Goal: Task Accomplishment & Management: Manage account settings

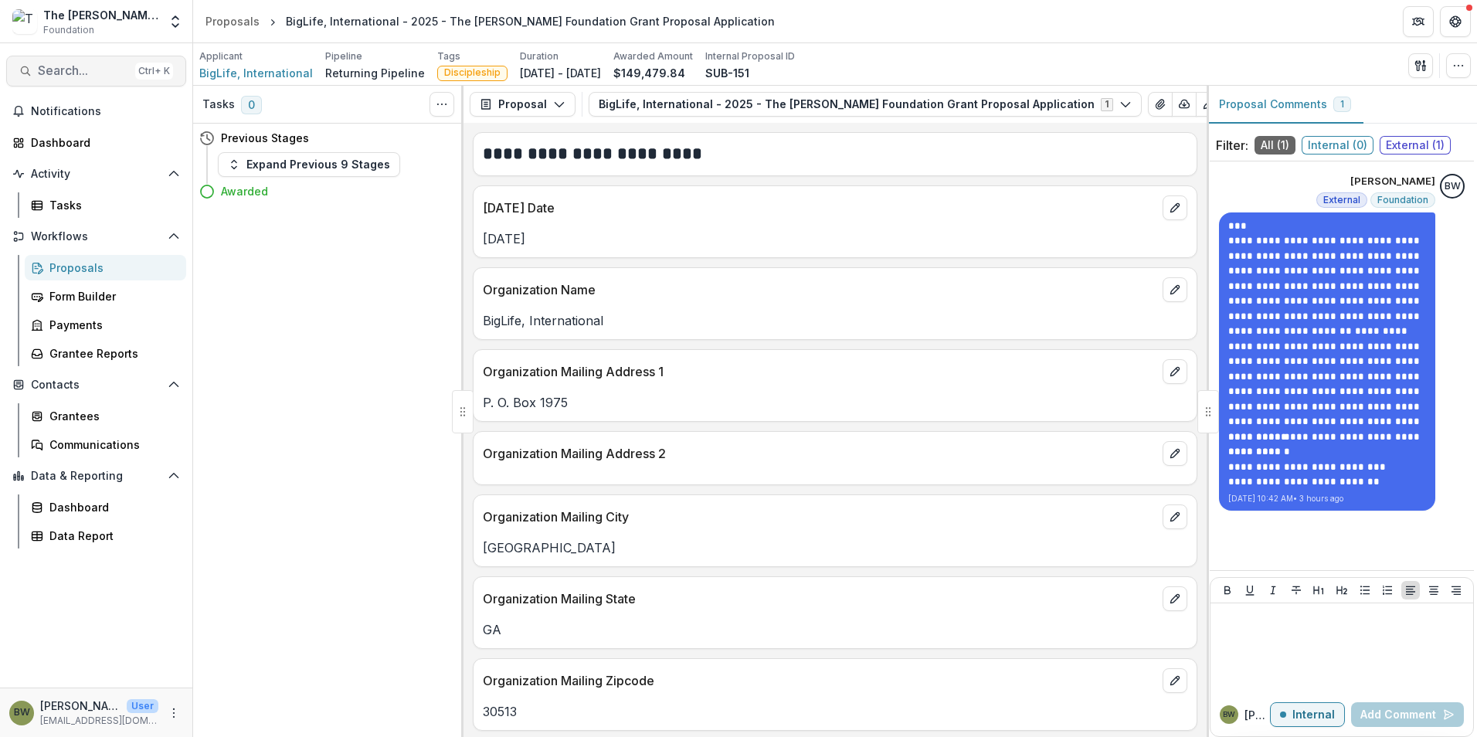
click at [66, 64] on span "Search..." at bounding box center [83, 70] width 91 height 15
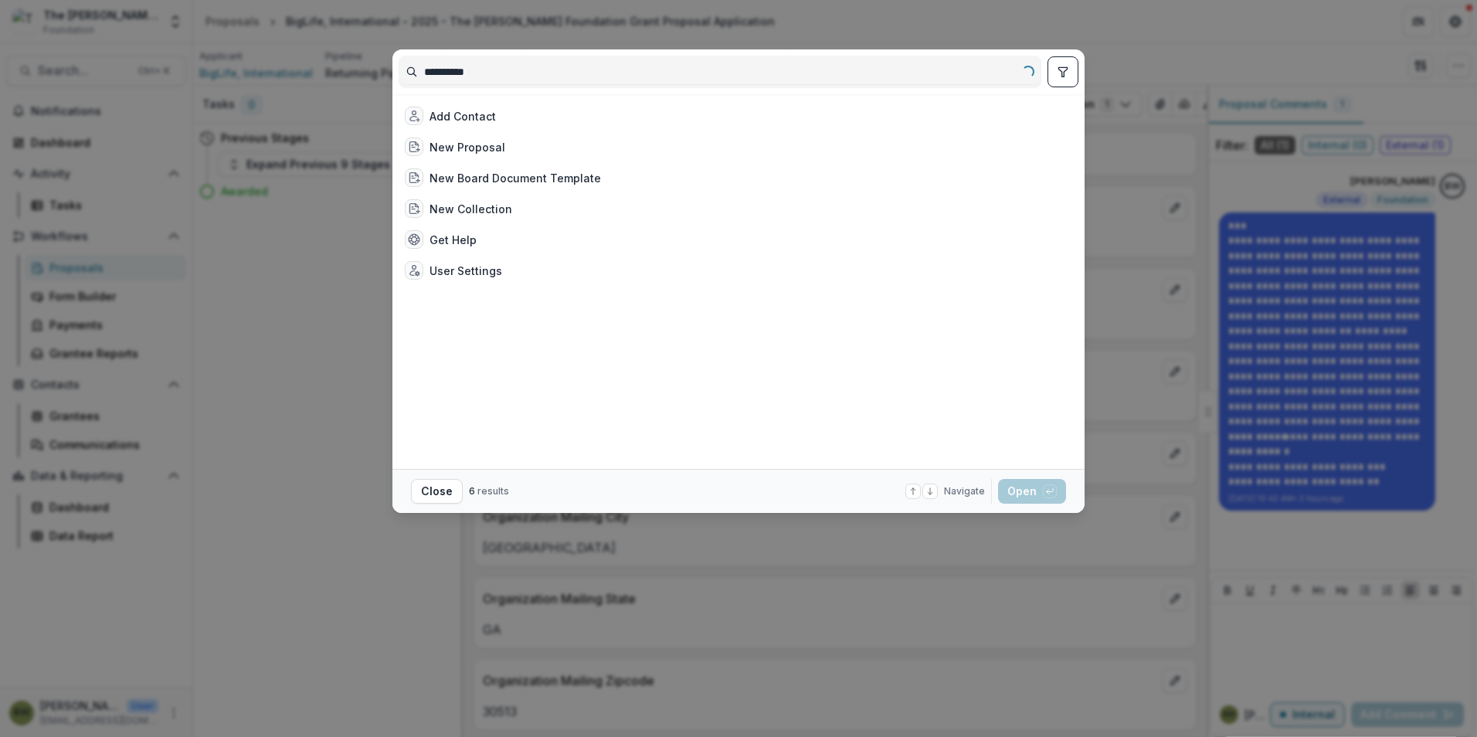
type input "**********"
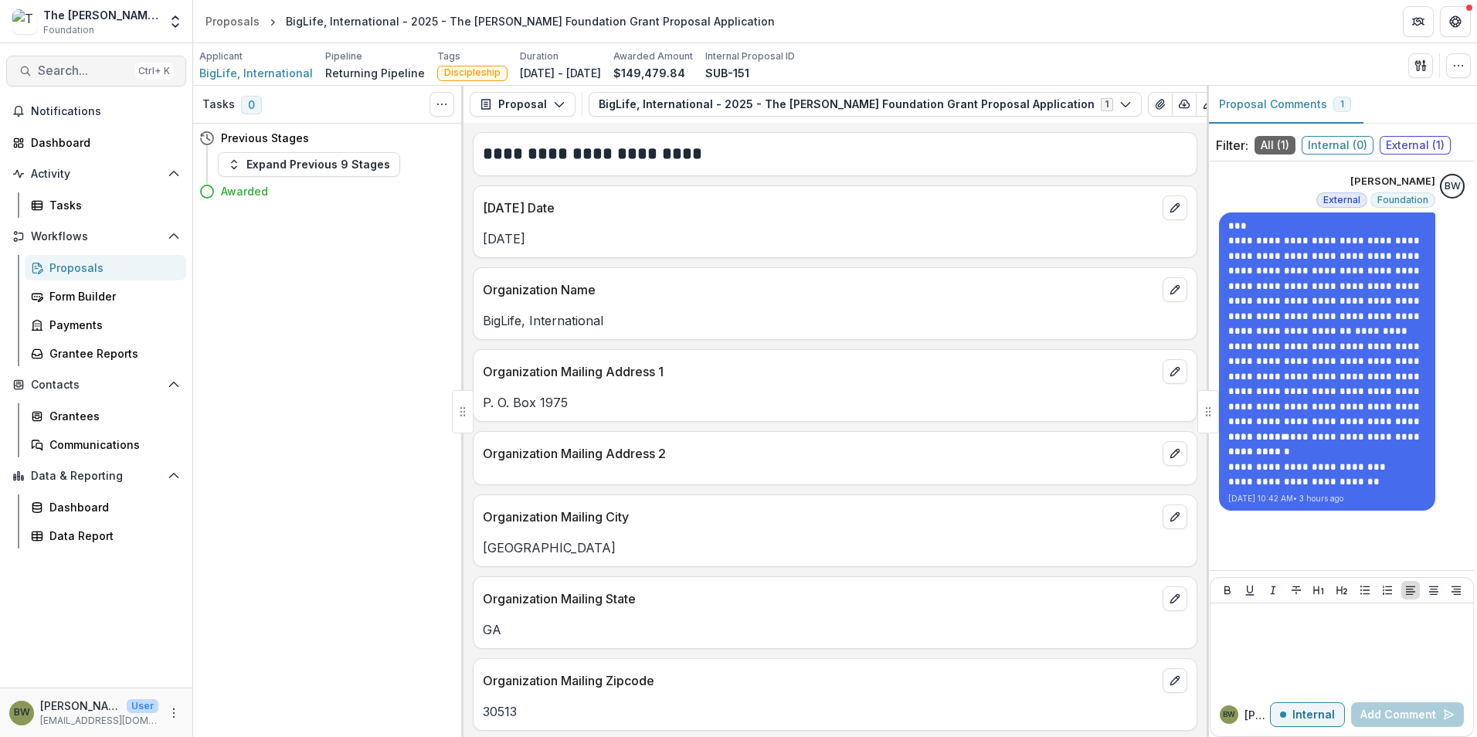
click at [70, 72] on span "Search..." at bounding box center [83, 70] width 91 height 15
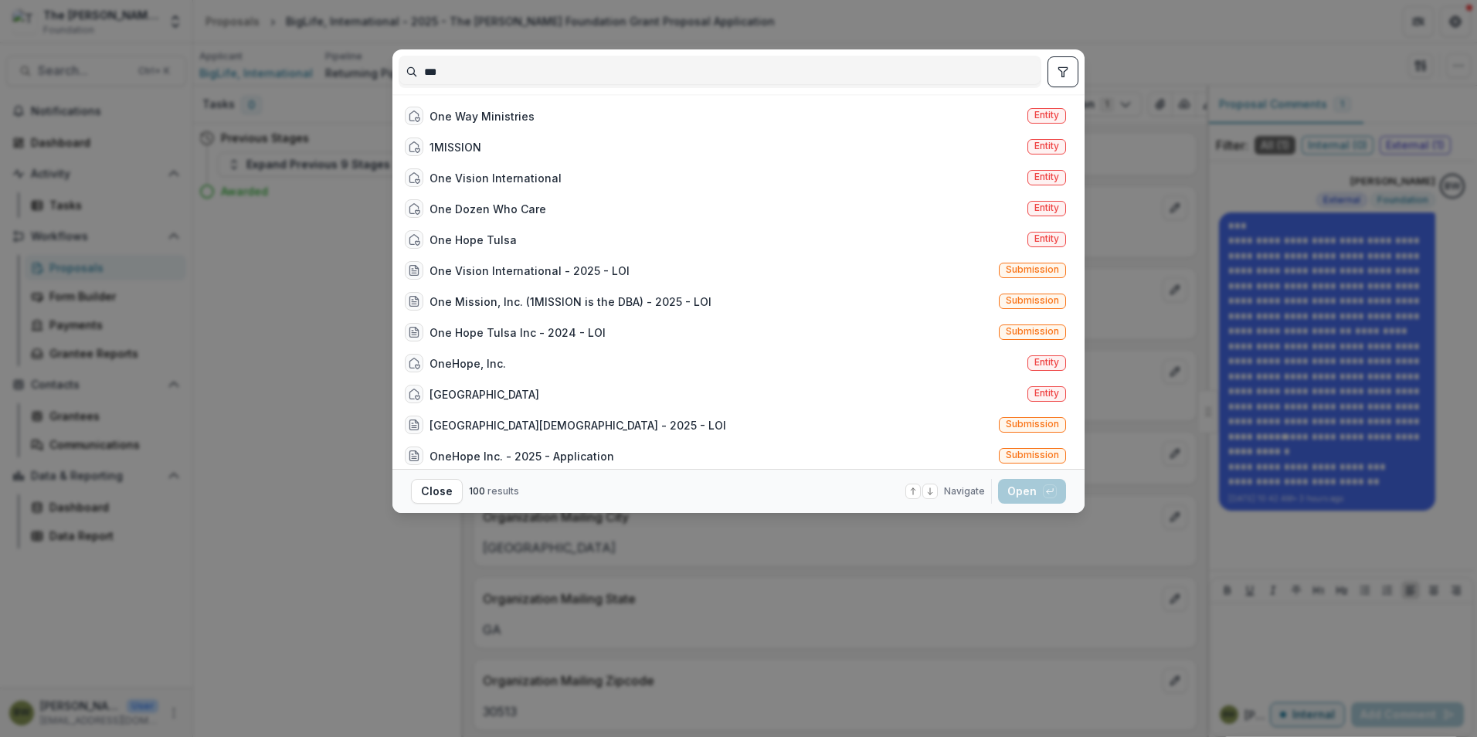
type input "***"
click at [1056, 110] on span "Entity" at bounding box center [1047, 115] width 39 height 15
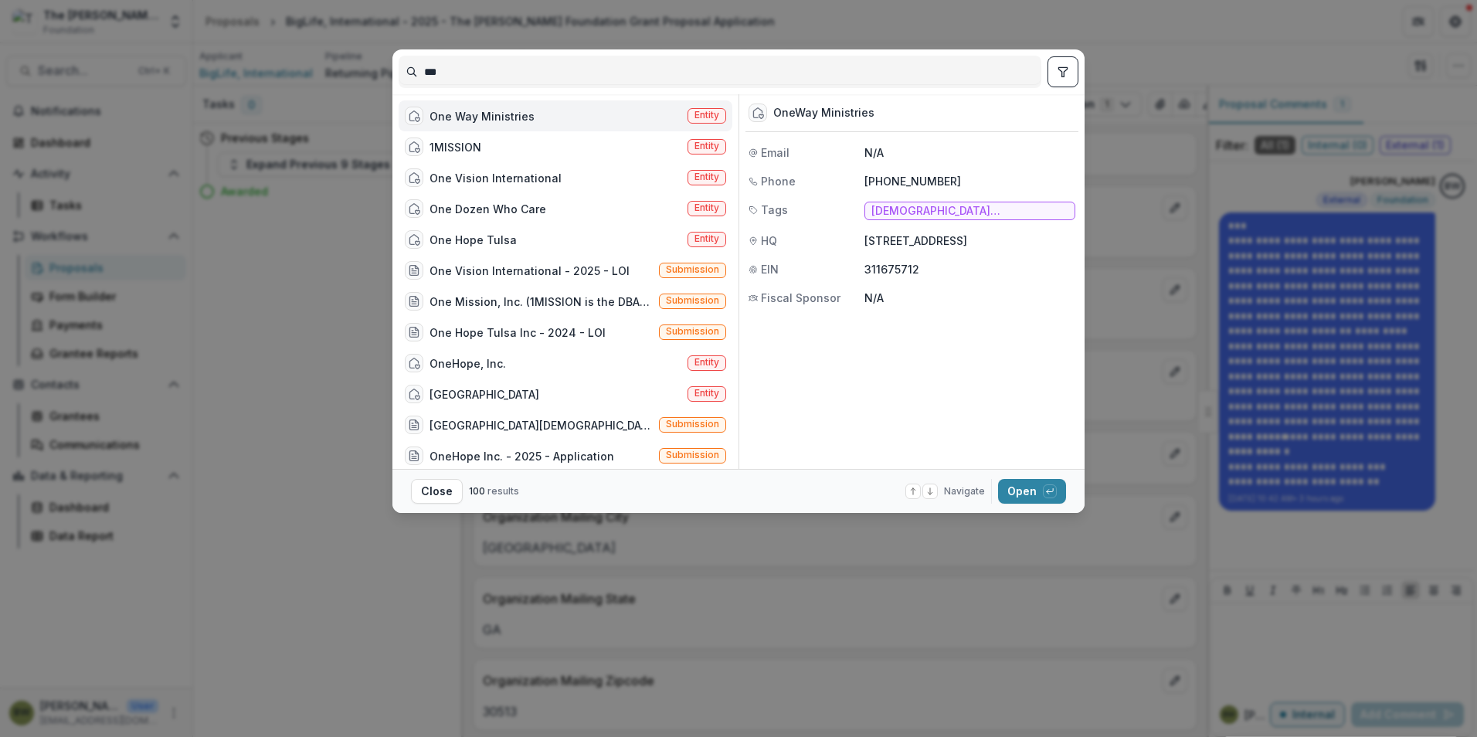
click at [483, 117] on div "One Way Ministries" at bounding box center [482, 116] width 105 height 16
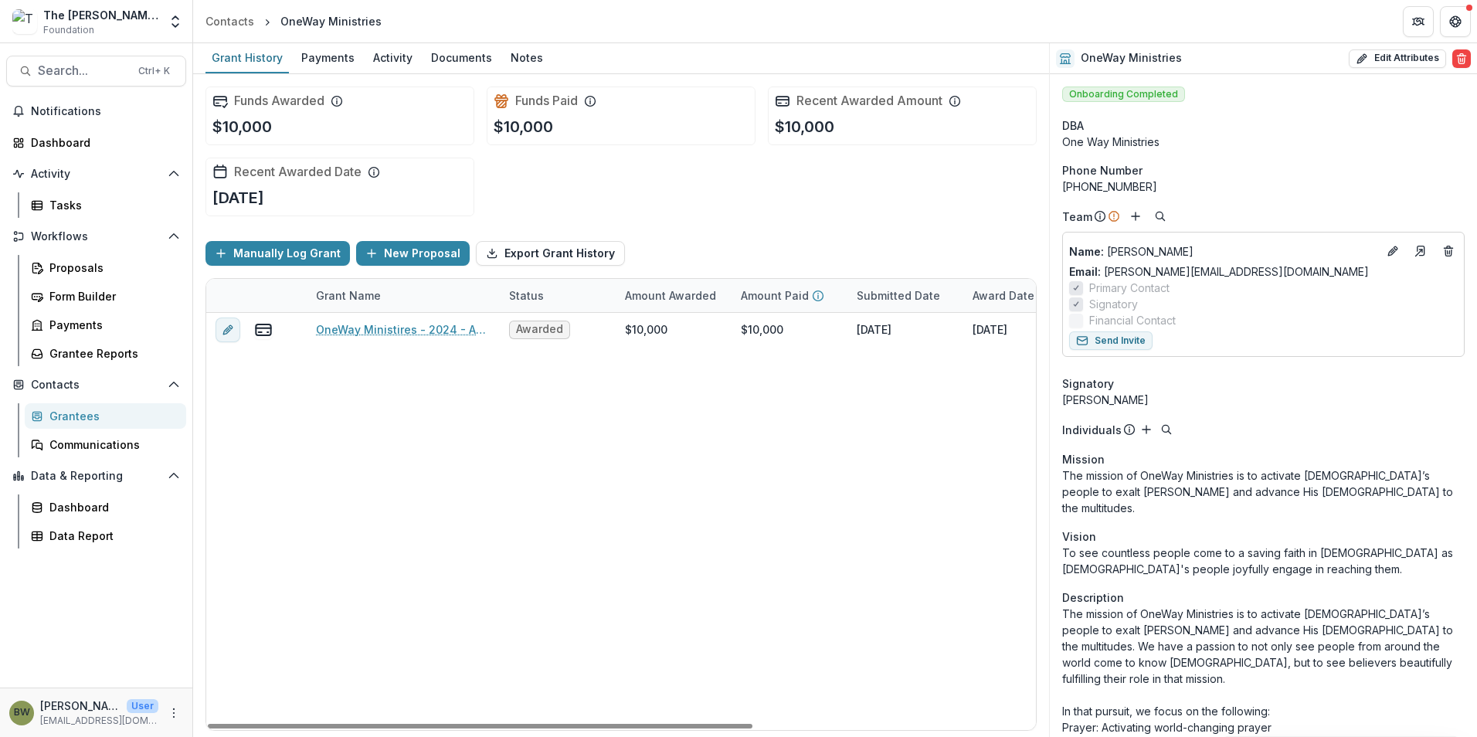
click at [443, 646] on div "OneWay Ministires - 2024 - Application Awarded $10,000 $10,000 [DATE] [DATE] $7…" at bounding box center [836, 521] width 1260 height 417
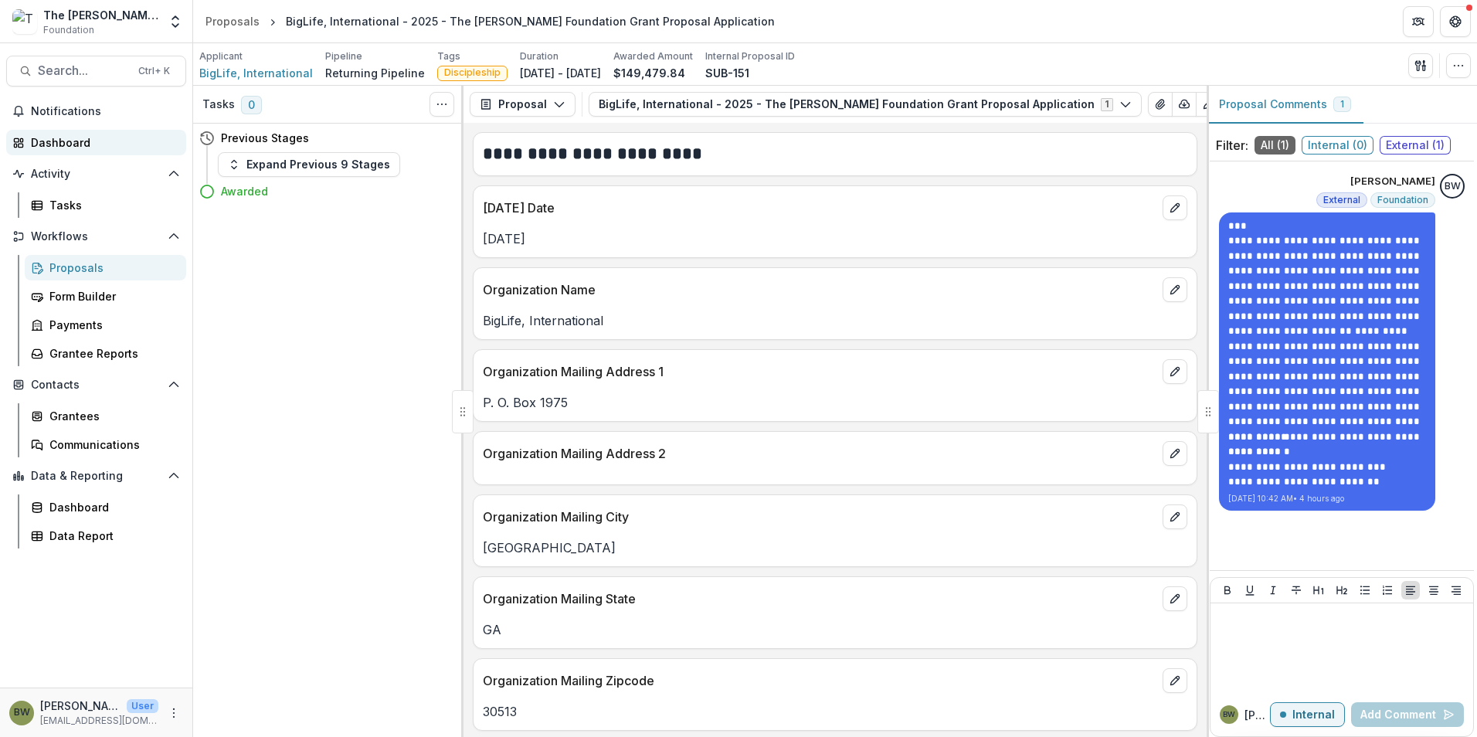
click at [101, 141] on div "Dashboard" at bounding box center [102, 142] width 143 height 16
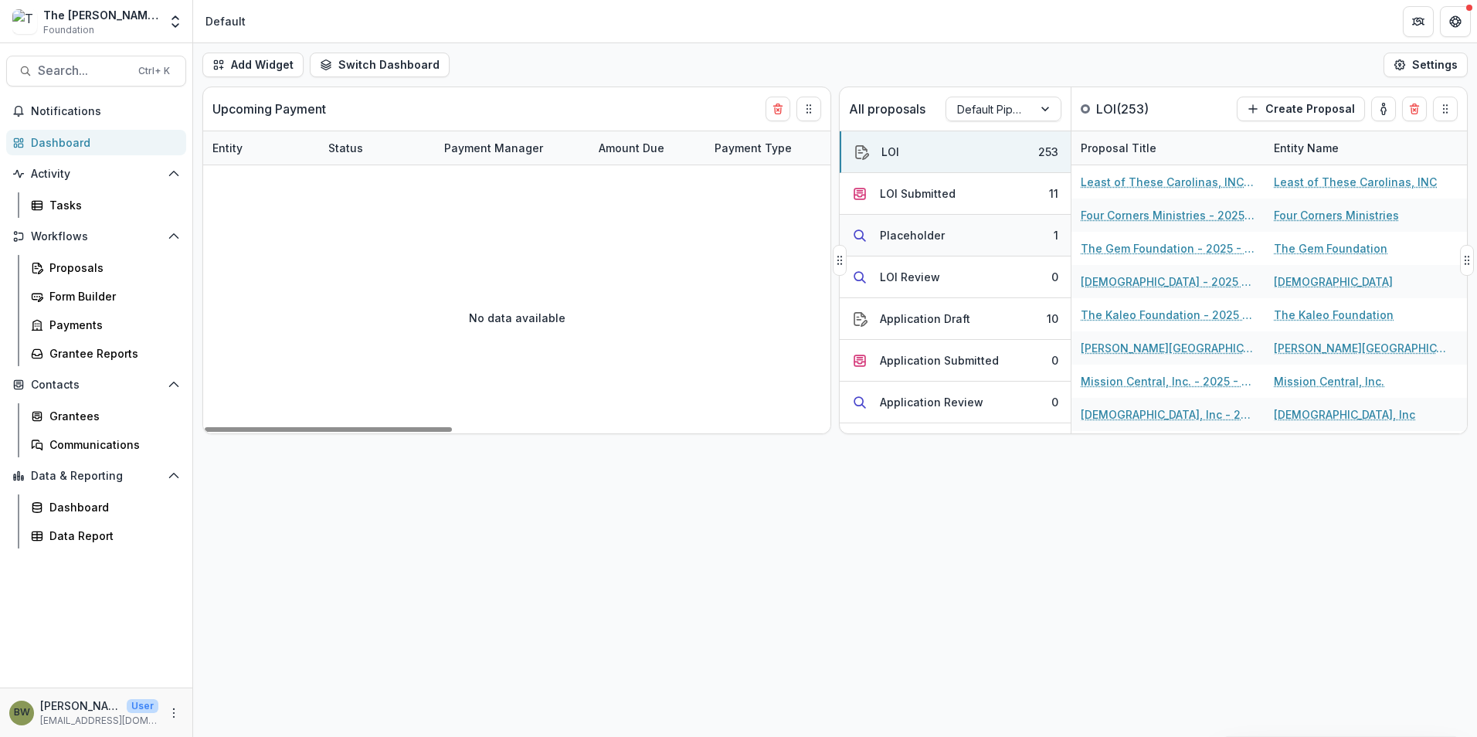
click at [924, 241] on div "Placeholder" at bounding box center [912, 235] width 65 height 16
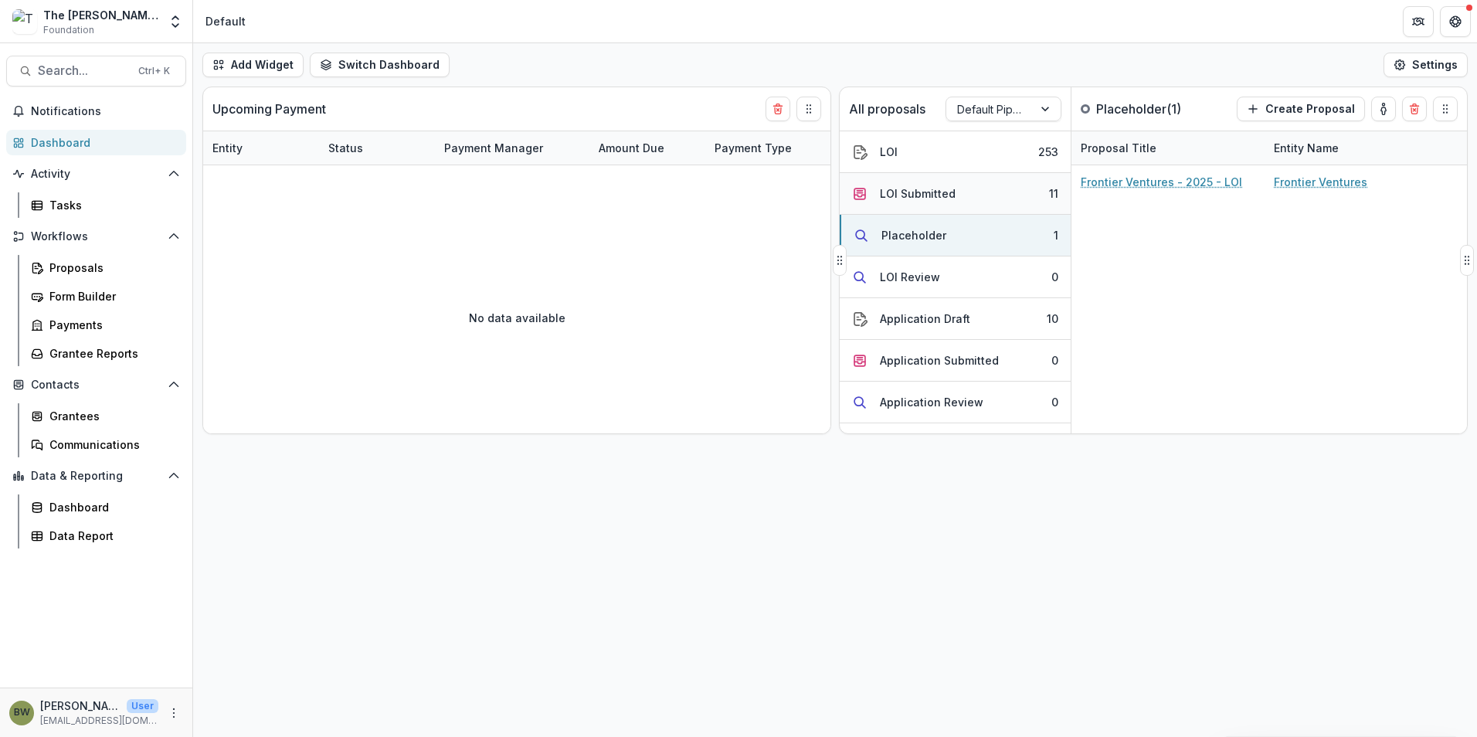
click at [910, 196] on div "LOI Submitted" at bounding box center [918, 193] width 76 height 16
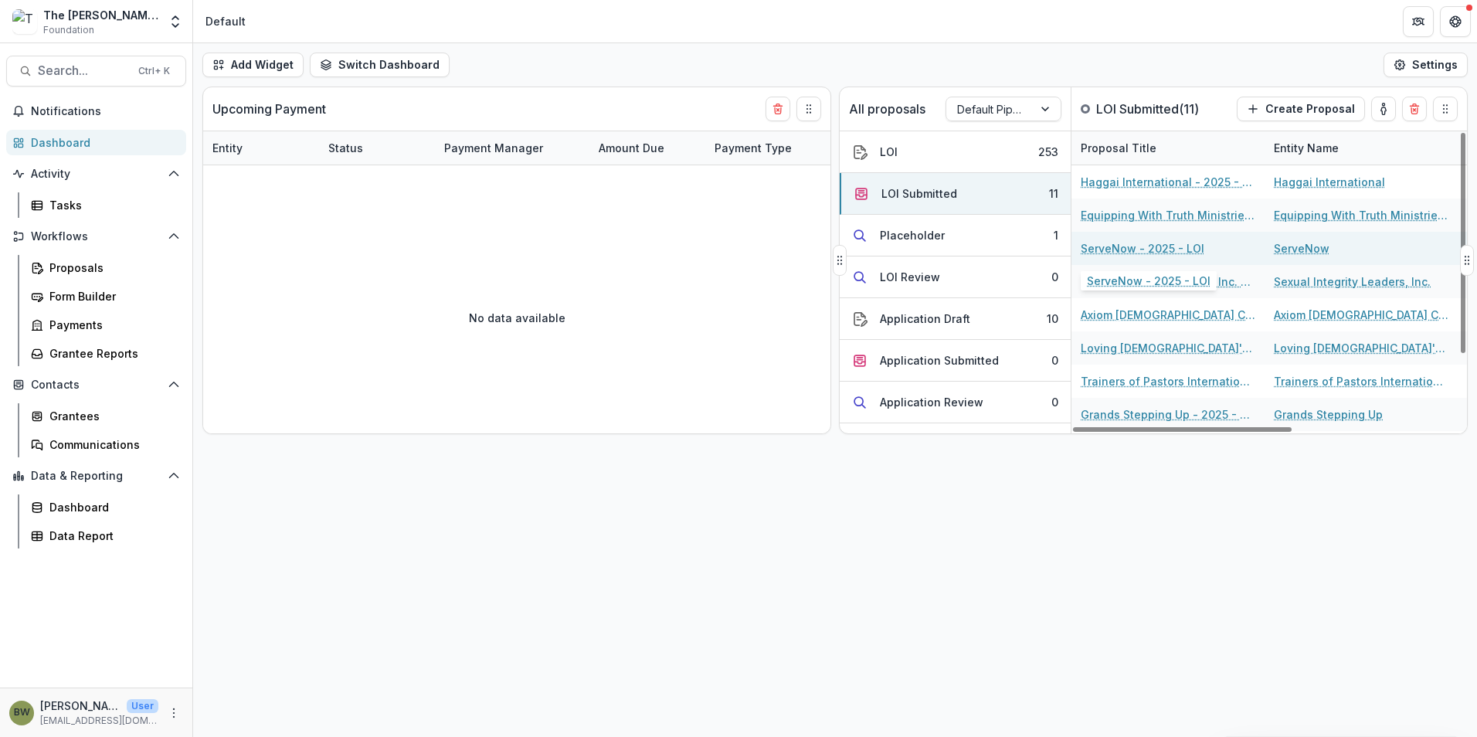
click at [1118, 254] on link "ServeNow - 2025 - LOI" at bounding box center [1143, 248] width 124 height 16
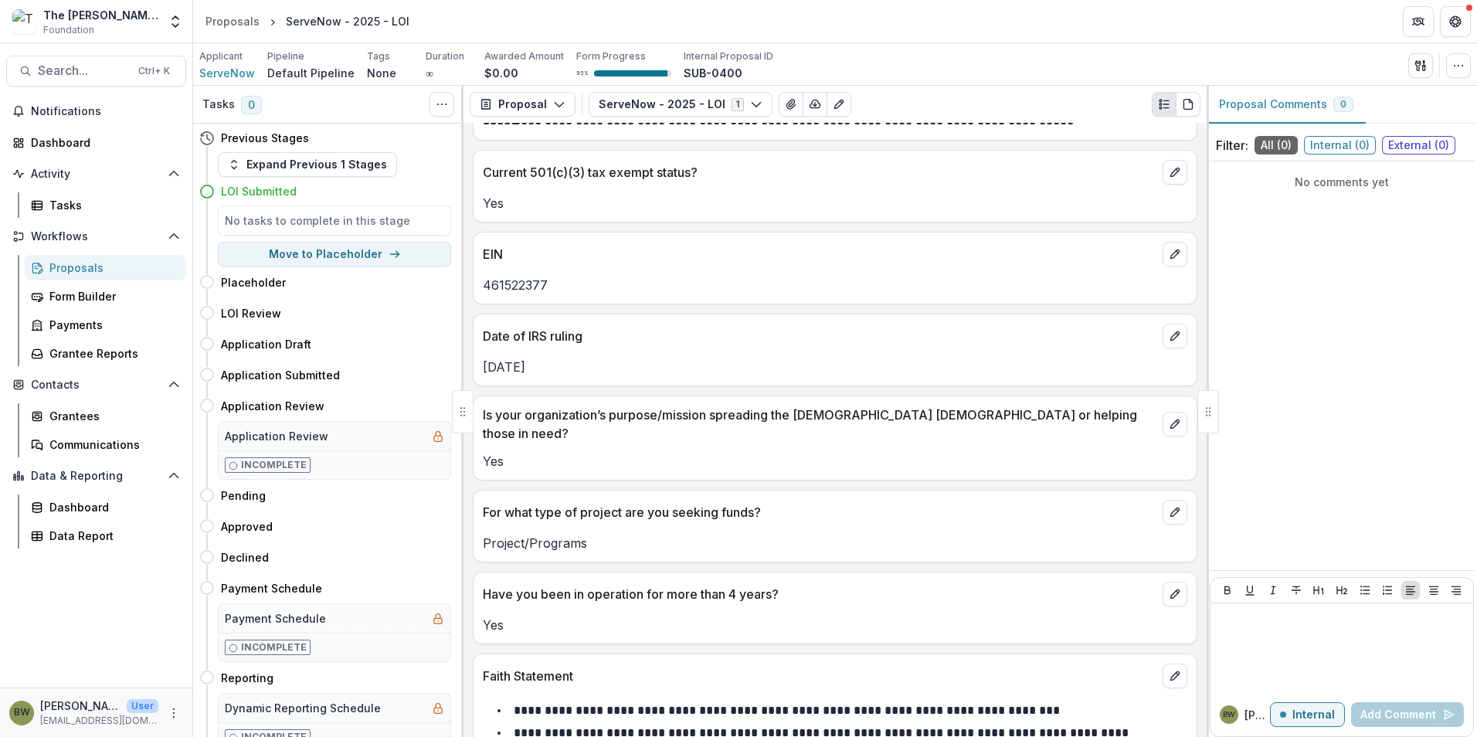
scroll to position [1314, 0]
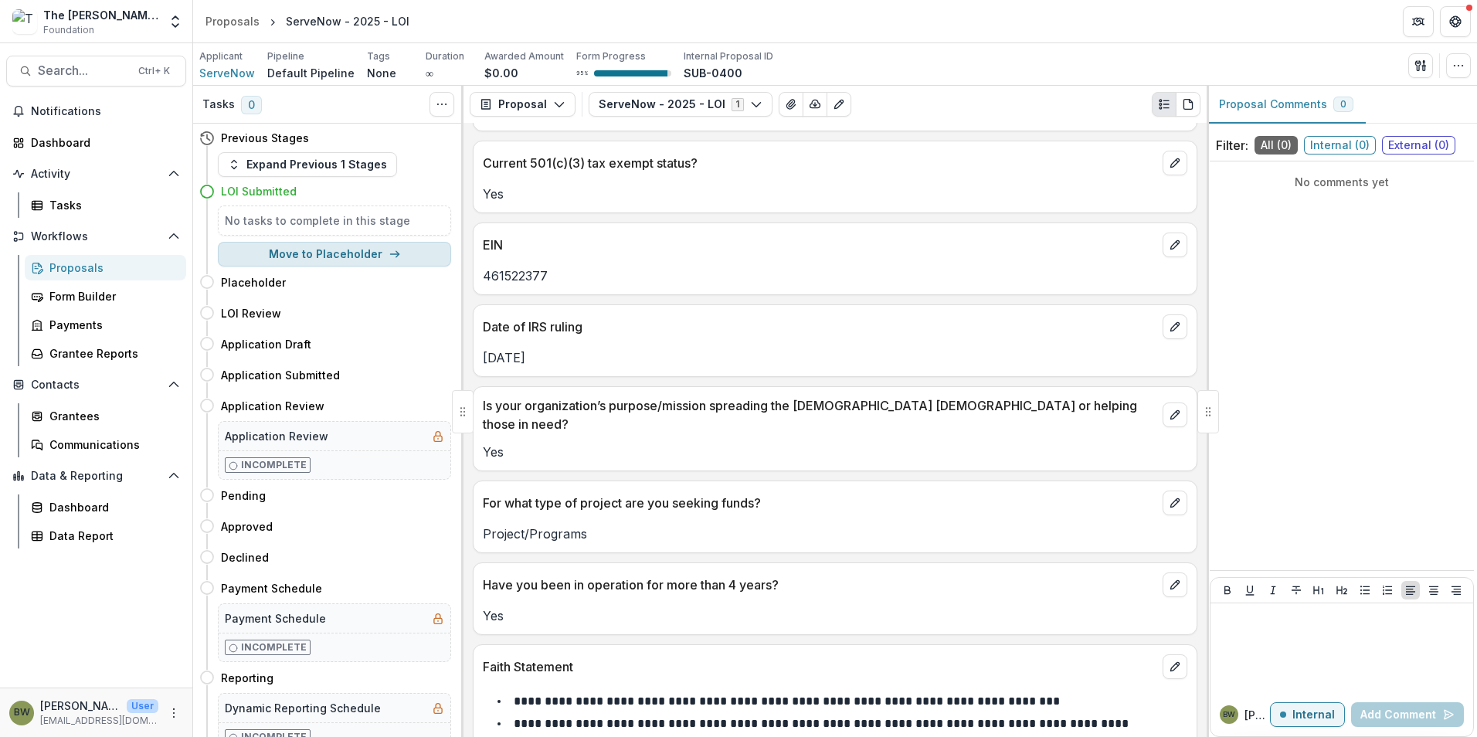
click at [331, 252] on button "Move to Placeholder" at bounding box center [334, 254] width 233 height 25
select select "**********"
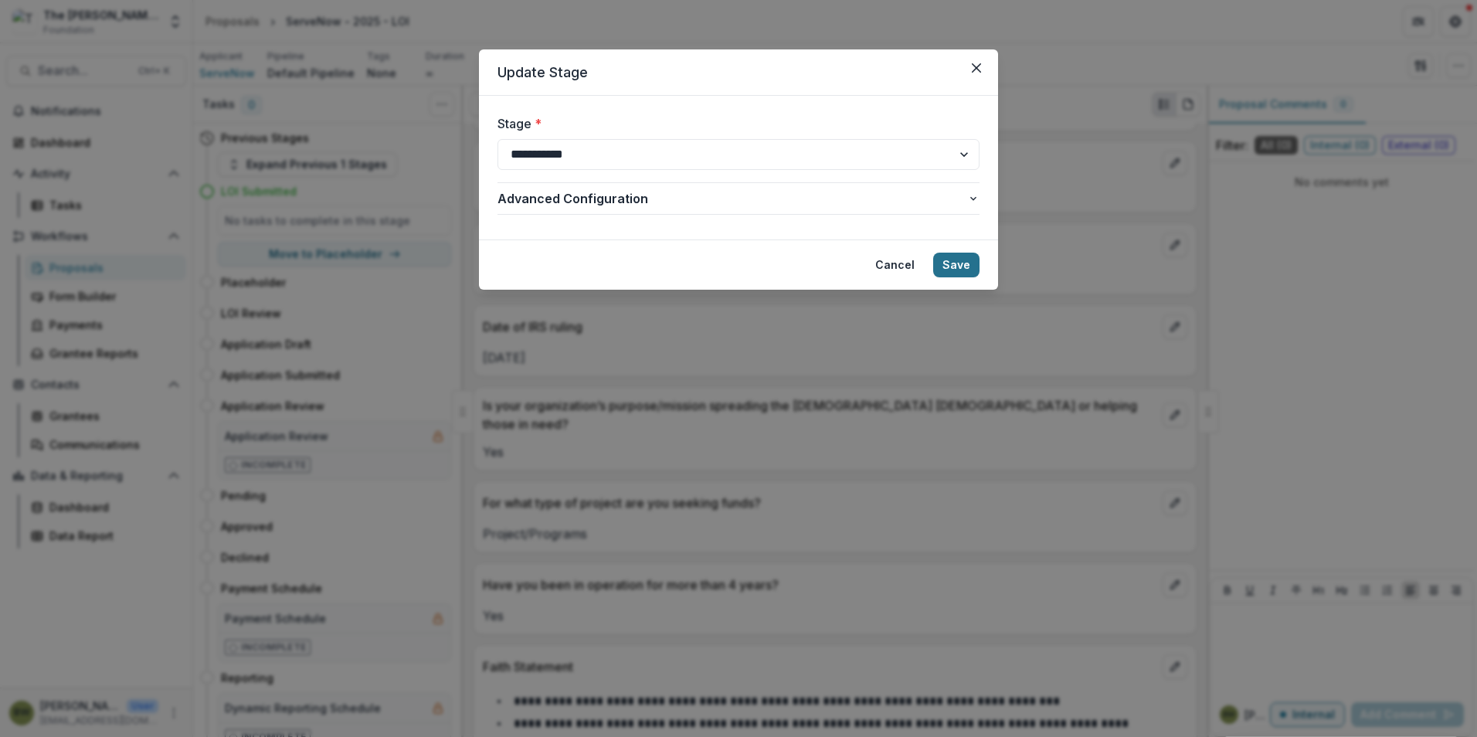
click at [967, 263] on button "Save" at bounding box center [956, 265] width 46 height 25
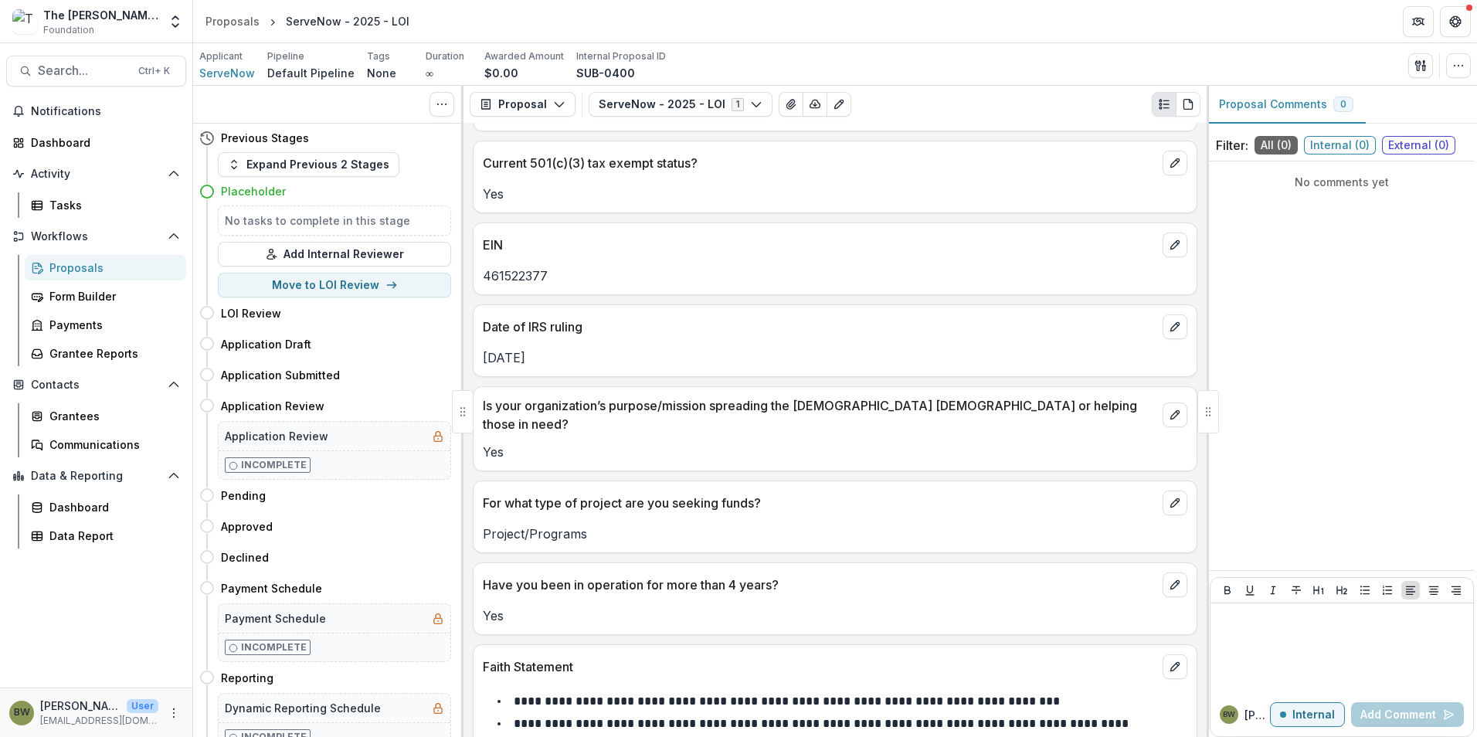
scroll to position [1742, 0]
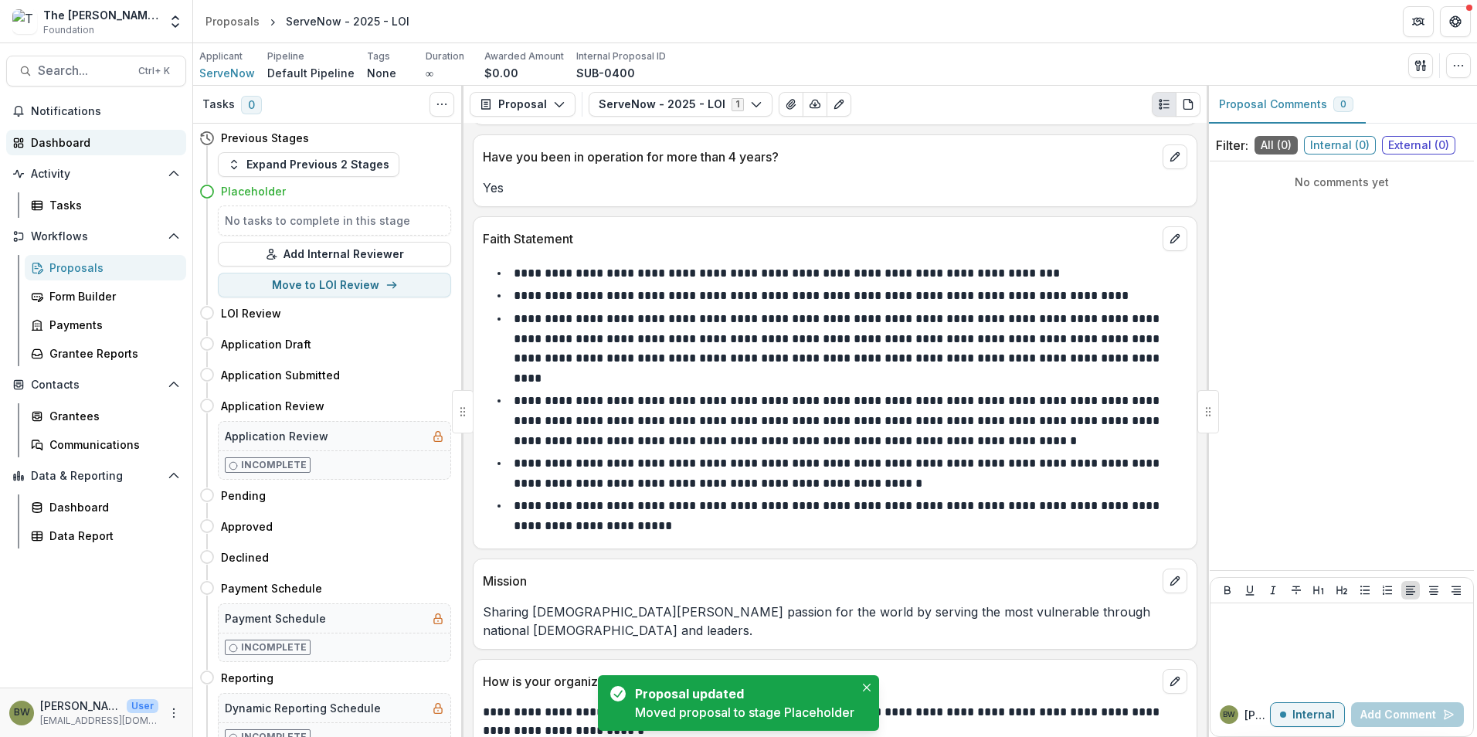
click at [35, 142] on div "Dashboard" at bounding box center [102, 142] width 143 height 16
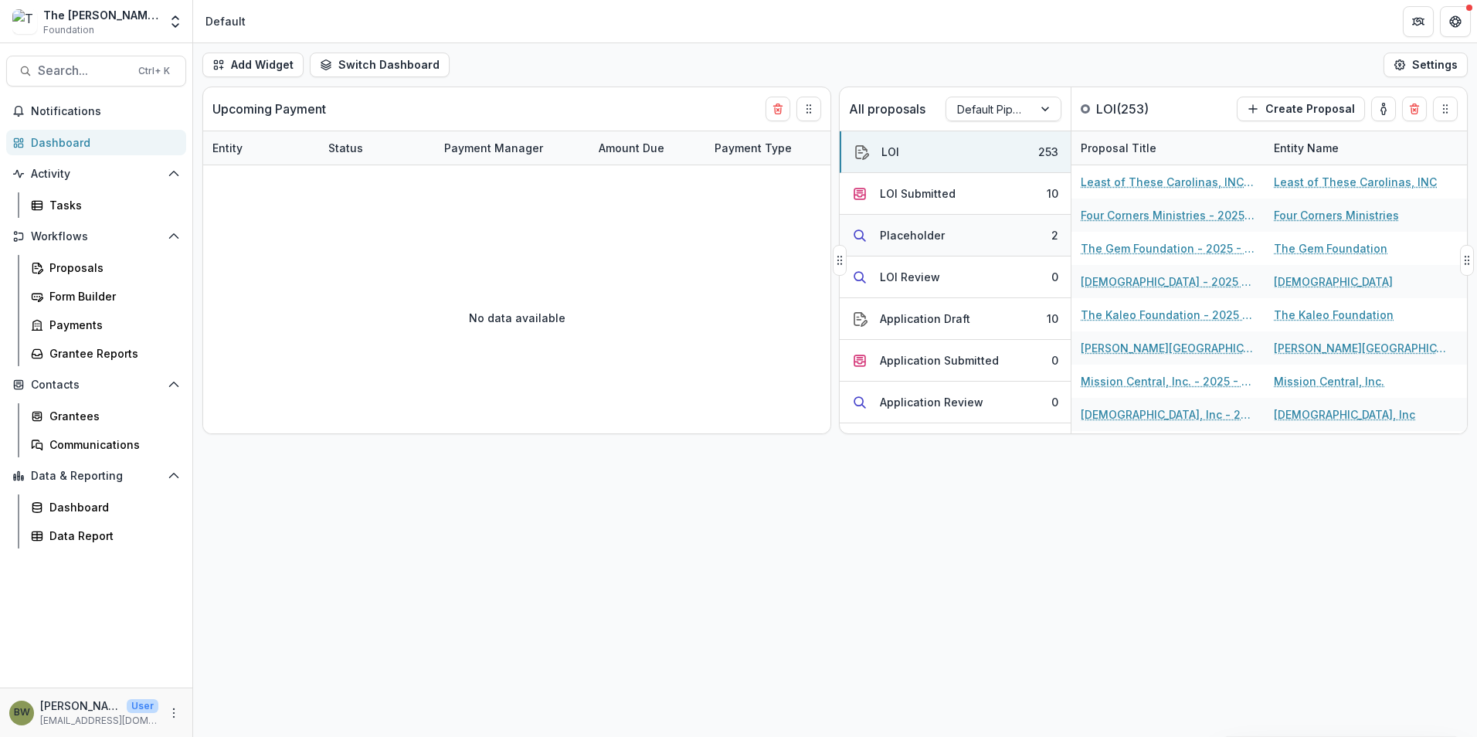
click at [918, 233] on div "Placeholder" at bounding box center [912, 235] width 65 height 16
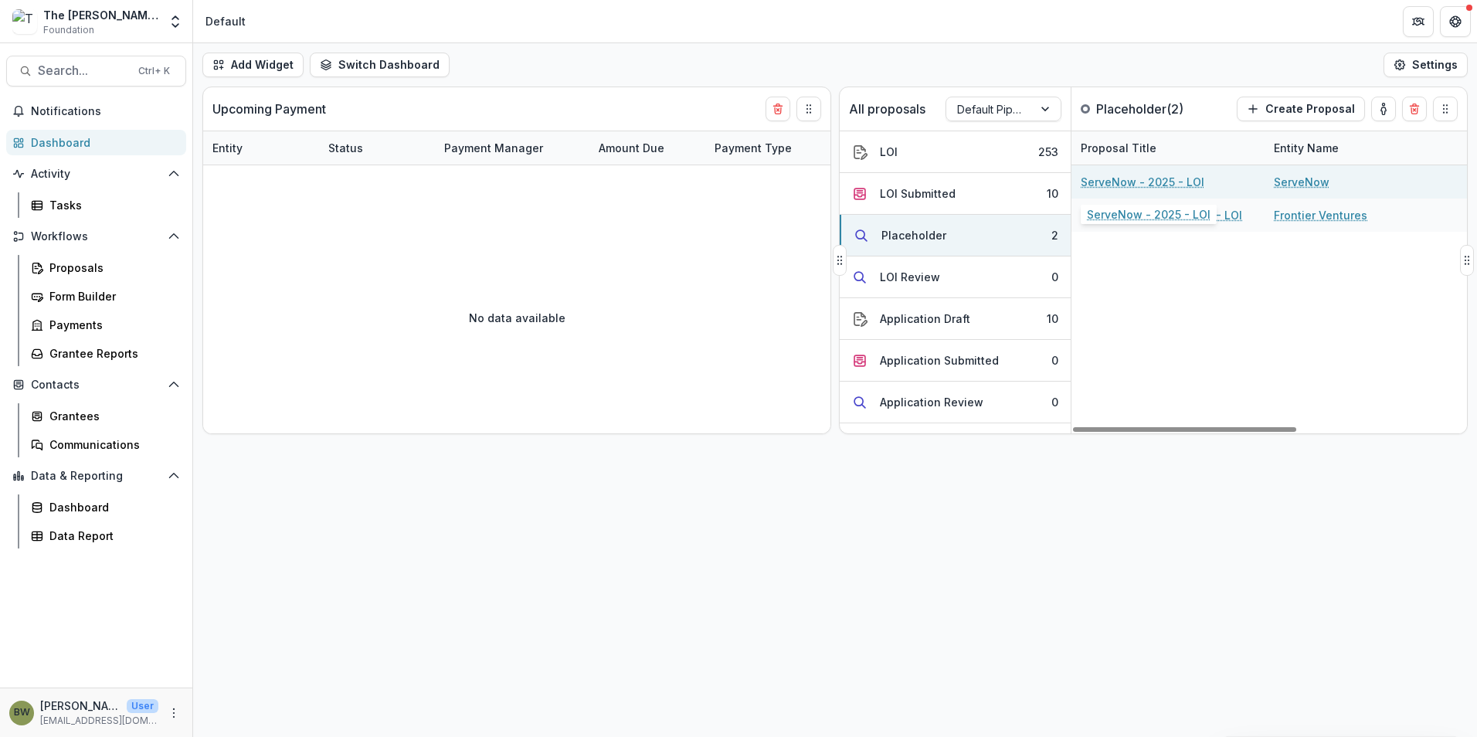
click at [1137, 178] on link "ServeNow - 2025 - LOI" at bounding box center [1143, 182] width 124 height 16
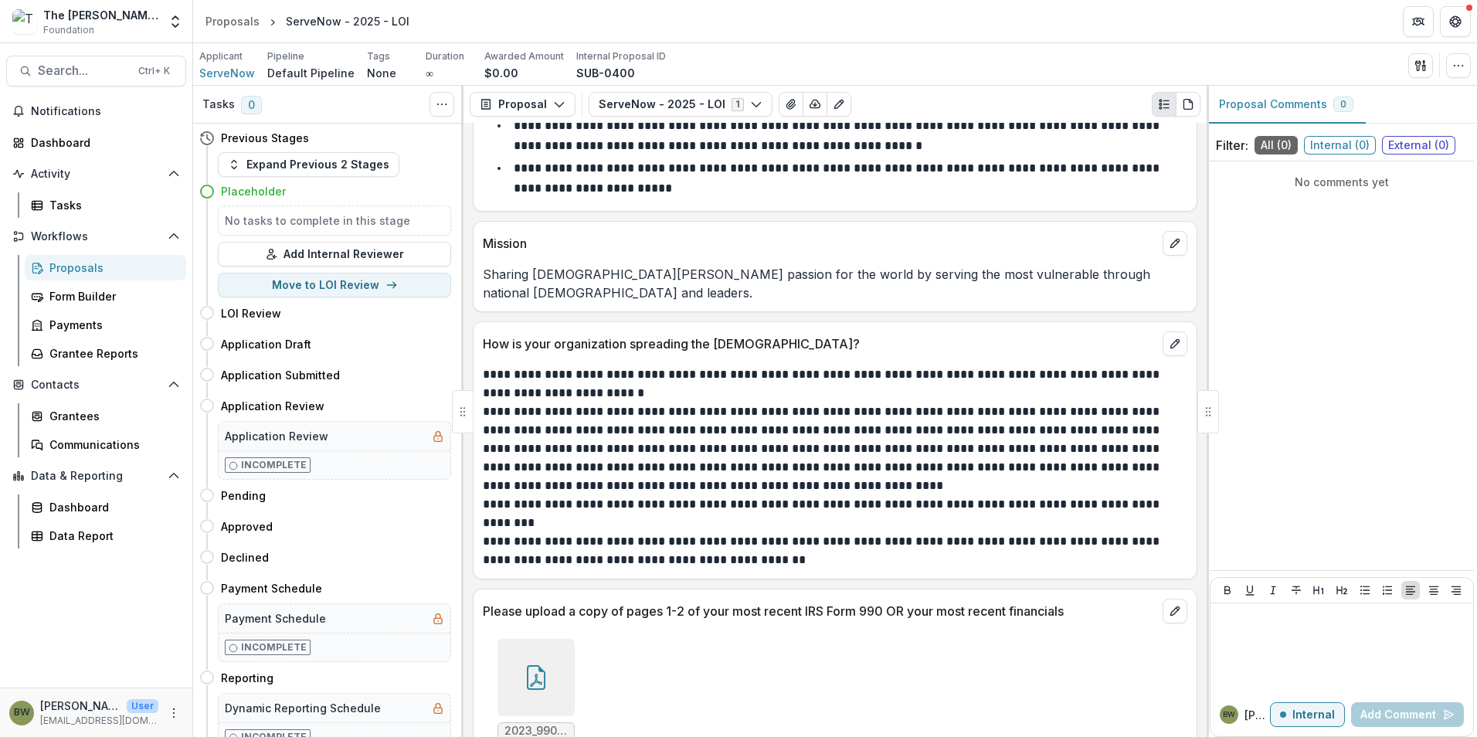
scroll to position [2089, 0]
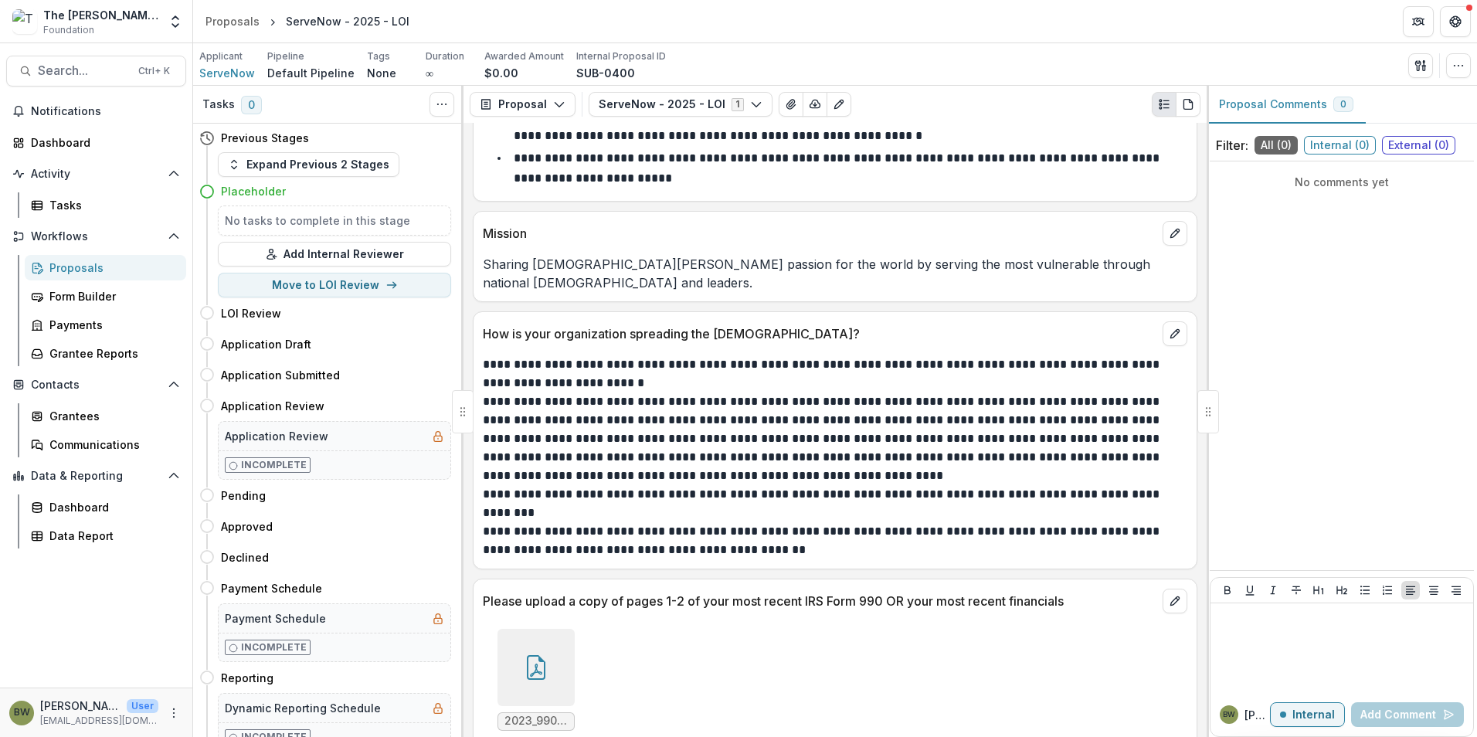
click at [539, 664] on icon at bounding box center [536, 670] width 12 height 13
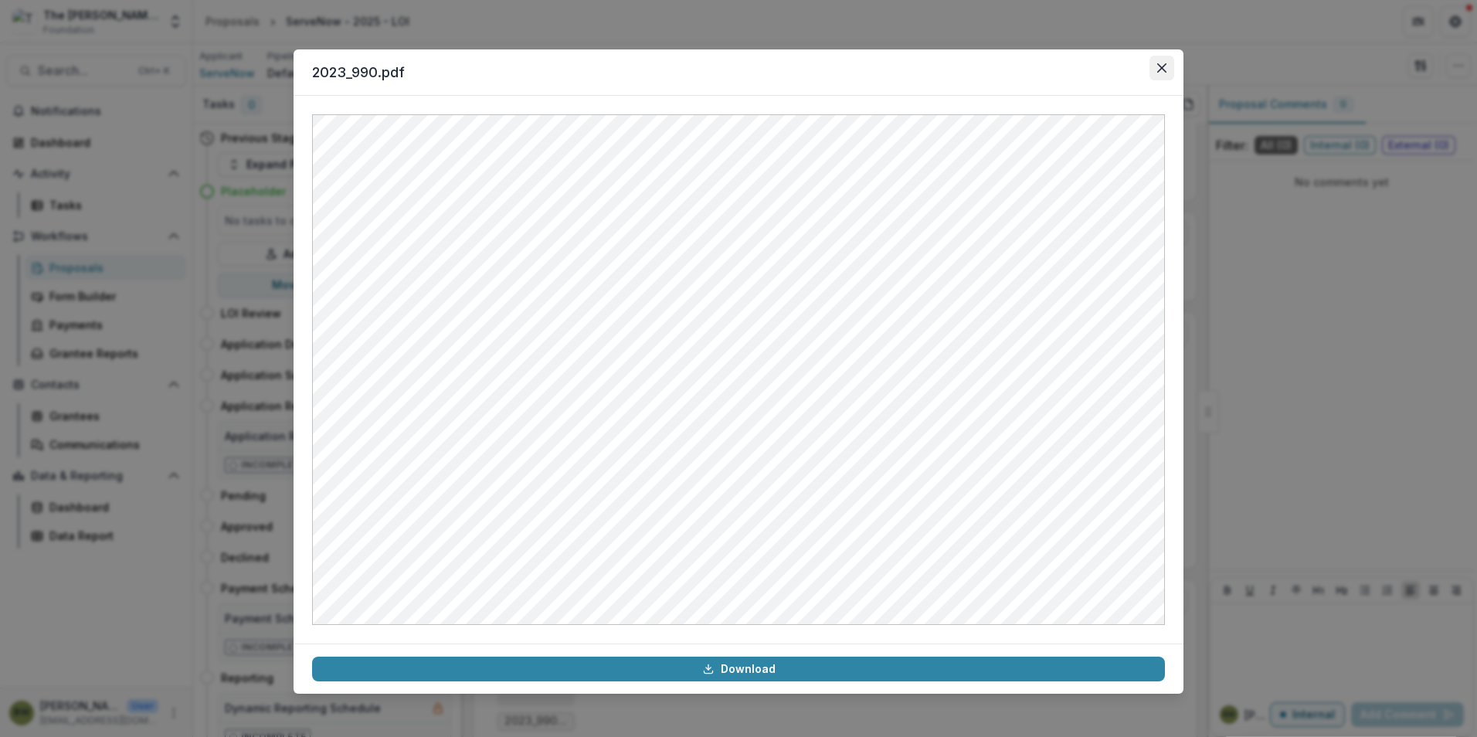
click at [1168, 64] on button "Close" at bounding box center [1162, 68] width 25 height 25
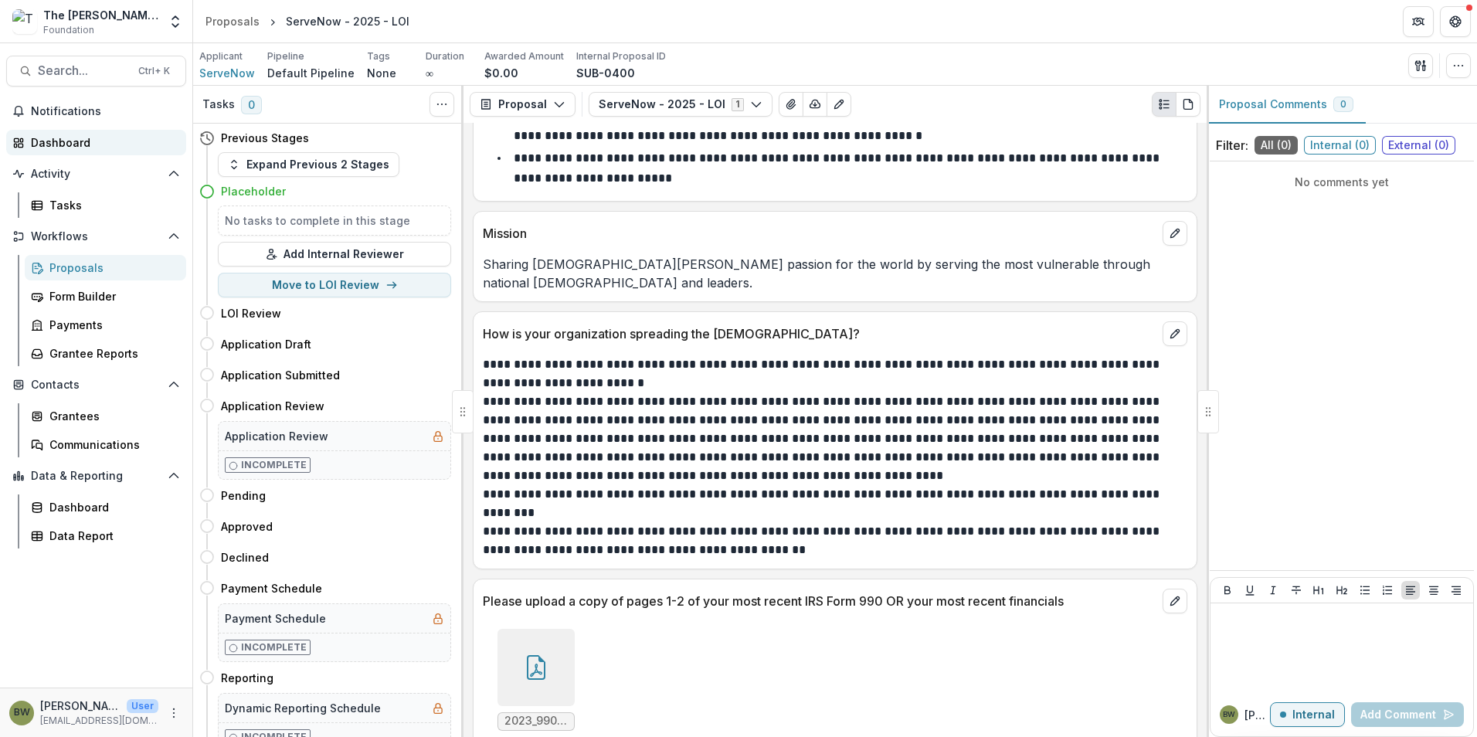
click at [56, 148] on div "Dashboard" at bounding box center [102, 142] width 143 height 16
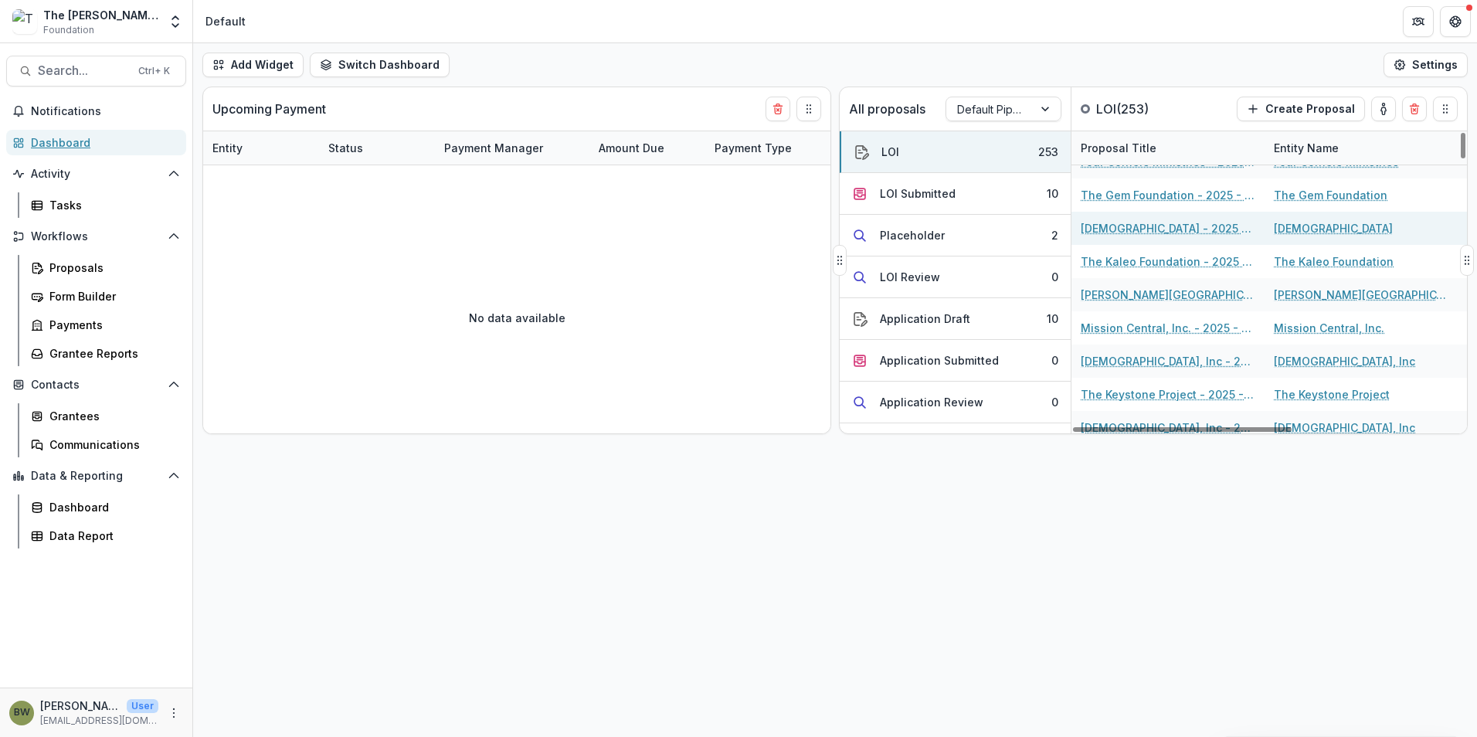
scroll to position [155, 0]
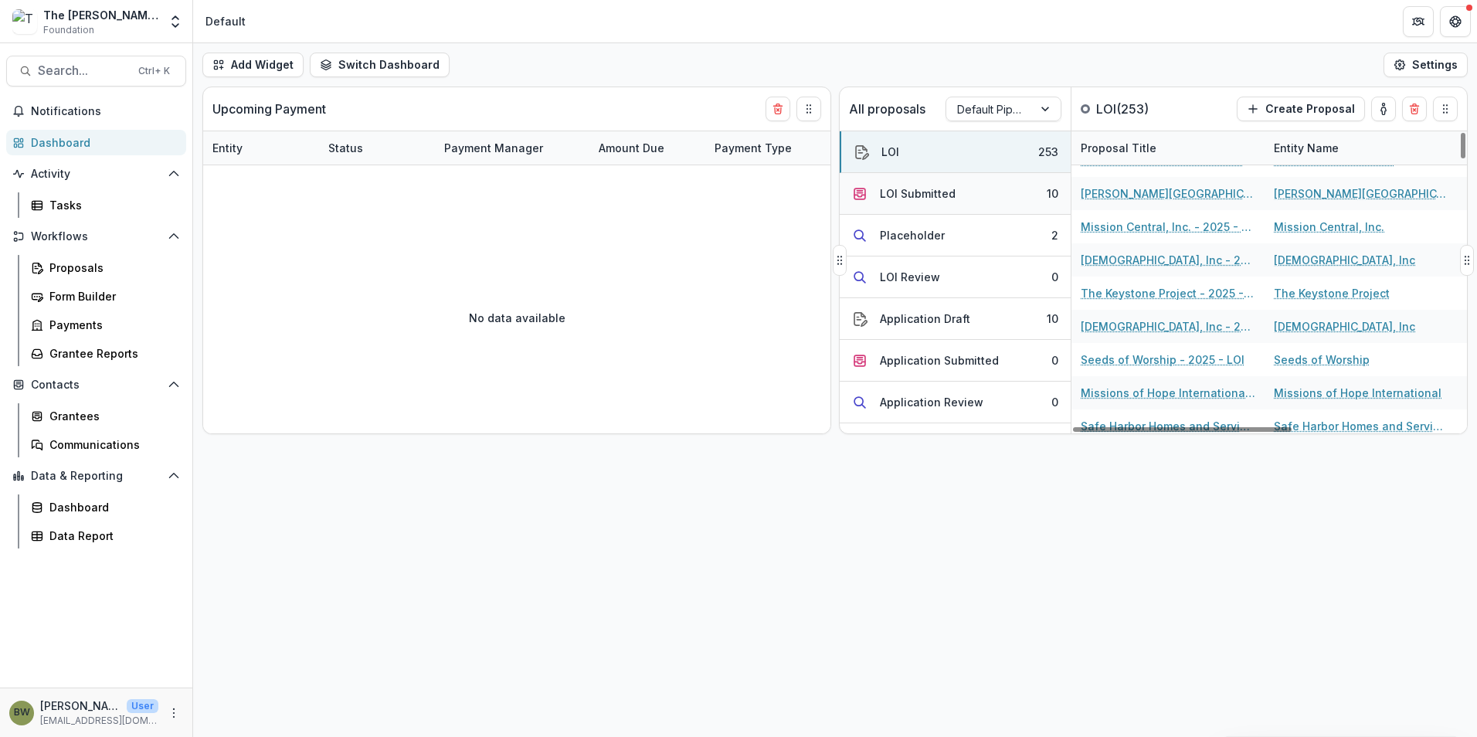
click at [901, 184] on button "LOI Submitted 10" at bounding box center [955, 194] width 231 height 42
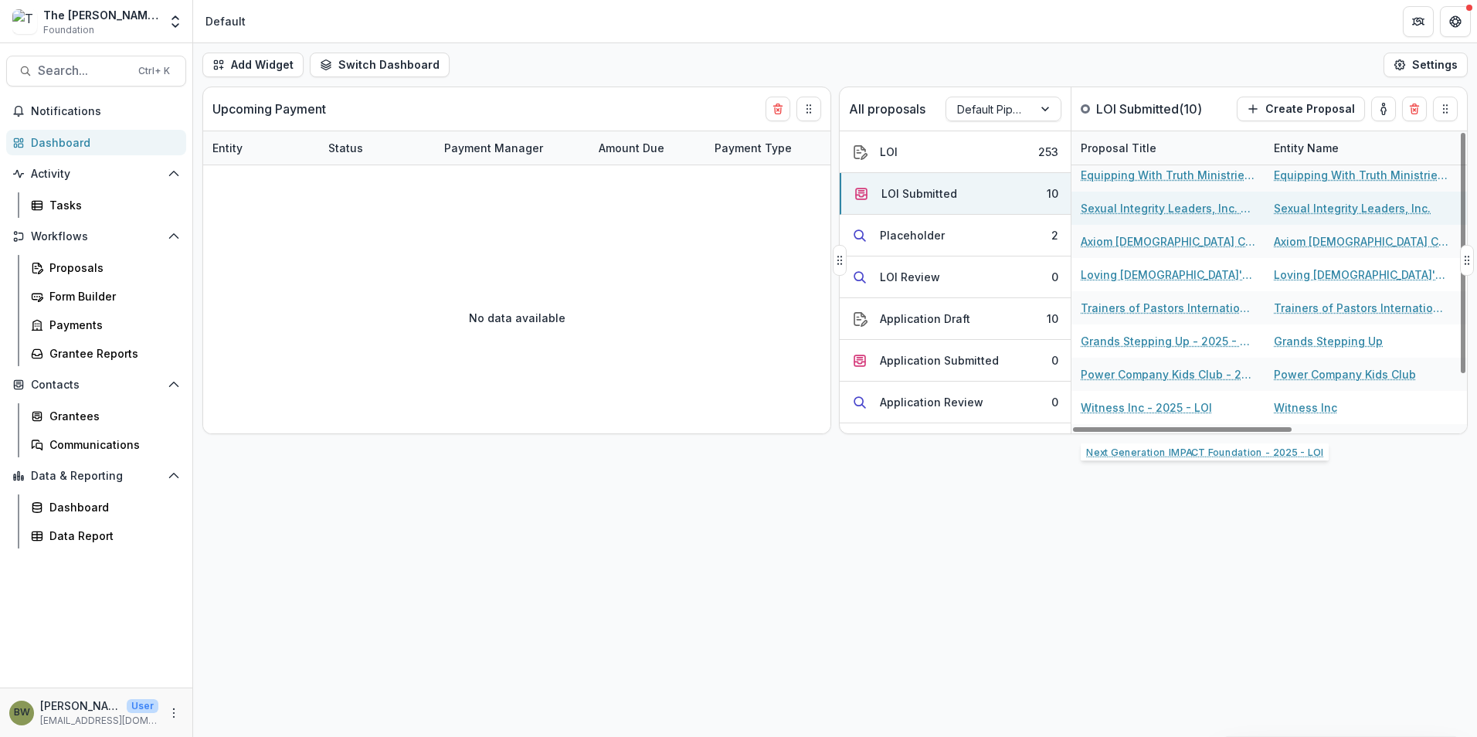
scroll to position [0, 0]
